Goal: Transaction & Acquisition: Purchase product/service

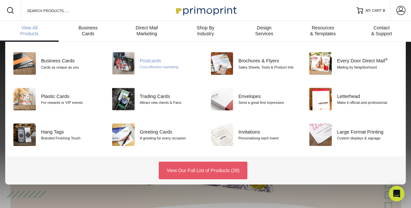
click at [145, 64] on div "Cost-effective marketing" at bounding box center [170, 67] width 61 height 6
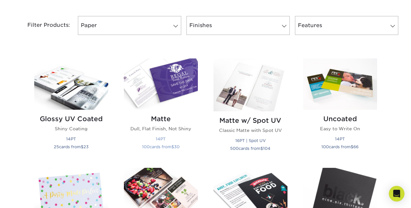
scroll to position [279, 0]
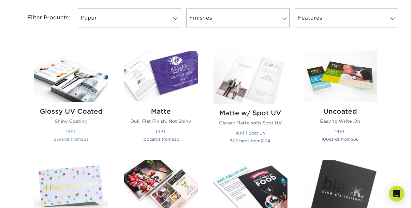
click at [83, 62] on img at bounding box center [71, 76] width 74 height 51
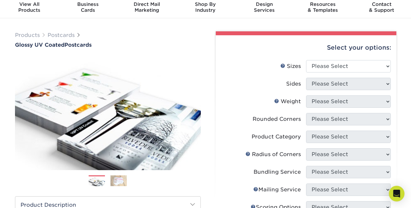
scroll to position [24, 0]
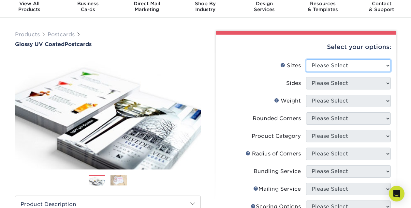
click at [306, 59] on select "Please Select 1.5" x 7" 2" x 4" 2" x 6" 2" x 7" 2" x 8" 2.12" x 5.5" 2.12" x 5.…" at bounding box center [348, 65] width 85 height 12
select select "4.00x8.50"
click option "4" x 8.5"" at bounding box center [0, 0] width 0 height 0
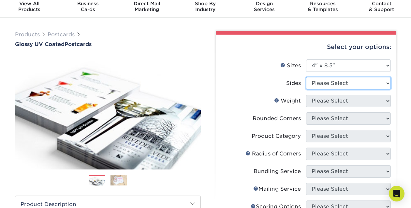
select select "13abbda7-1d64-4f25-8bb2-c179b224825d"
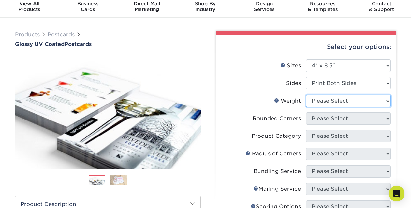
select select "16PT"
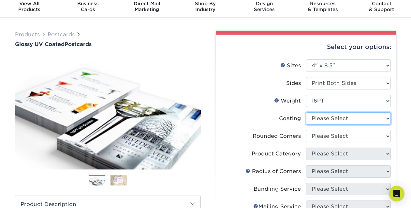
select select "ae367451-b2b8-45df-a344-0f05b6a12993"
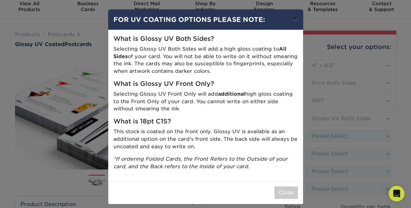
click at [297, 17] on button "×" at bounding box center [295, 18] width 15 height 18
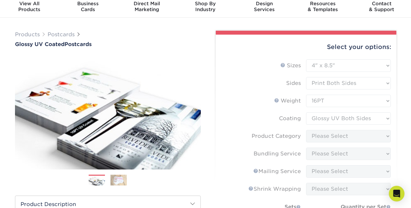
click at [347, 106] on form "Sizes Help Sizes Please Select 1.5" x 7" 2" x 4" 2" x 6" 2" x 7" 2" x 8" 2.12" …" at bounding box center [306, 170] width 170 height 222
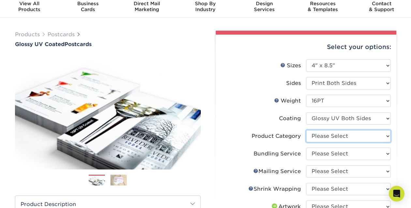
select select "9b7272e0-d6c8-4c3c-8e97-d3a1bcdab858"
click option "Postcards" at bounding box center [0, 0] width 0 height 0
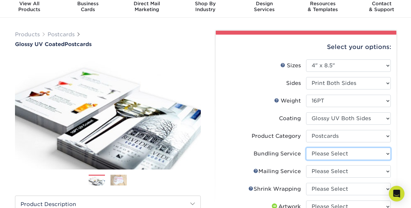
select select "58689abb-25c0-461c-a4c3-a80b627d6649"
click option "No Bundling Services" at bounding box center [0, 0] width 0 height 0
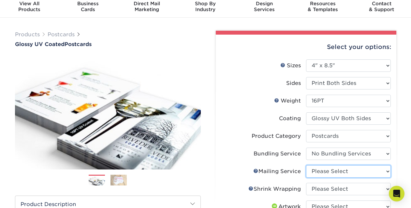
select select "3e5e9bdd-d78a-4c28-a41d-fe1407925ca6"
click option "No Direct Mailing Service" at bounding box center [0, 0] width 0 height 0
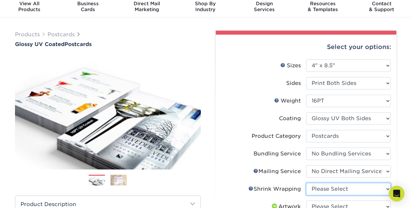
select select "c8749376-e7da-41d0-b3dc-647faf84d907"
click option "No Shrink Wrapping" at bounding box center [0, 0] width 0 height 0
select select "design"
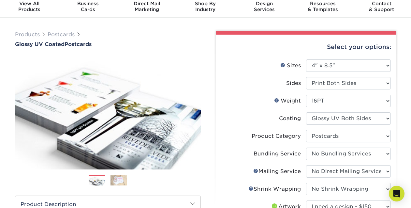
click option "I need a design - $150" at bounding box center [0, 0] width 0 height 0
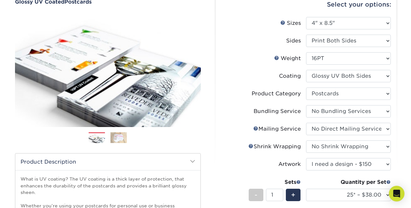
scroll to position [76, 0]
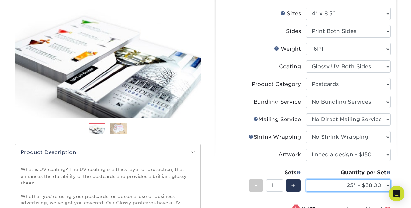
click at [306, 179] on select "25* – $38.00 50* – $47.00 75* – $63.00 100* – $143.00 250* – $215.00 500 – $238…" at bounding box center [348, 185] width 85 height 12
select select "500 – $238.00"
click option "500 – $238.00" at bounding box center [0, 0] width 0 height 0
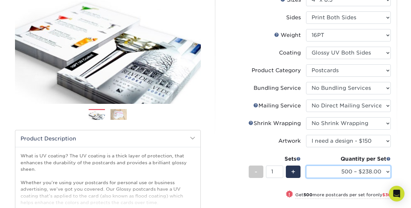
scroll to position [92, 0]
